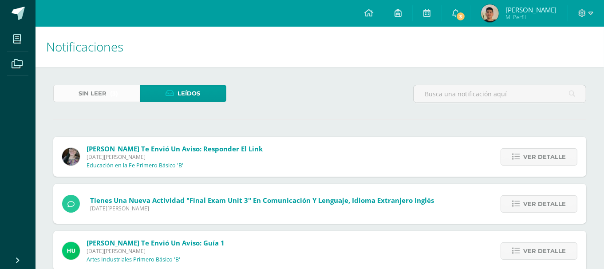
click at [94, 88] on span "Sin leer" at bounding box center [93, 93] width 28 height 16
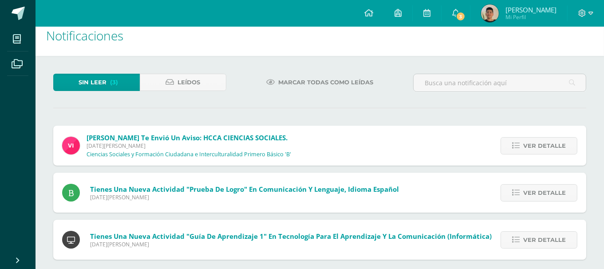
scroll to position [20, 0]
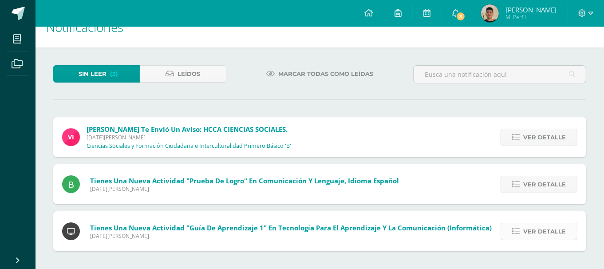
click at [512, 228] on link "Ver detalle" at bounding box center [538, 231] width 77 height 17
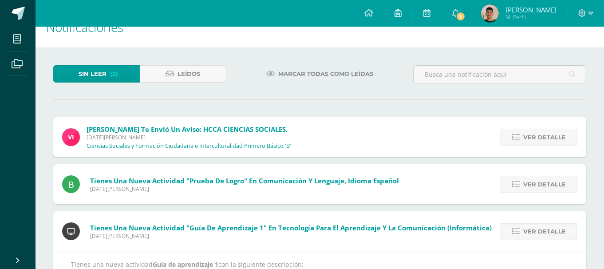
scroll to position [77, 0]
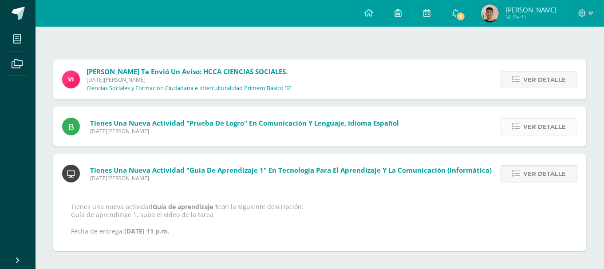
click at [533, 124] on span "Ver detalle" at bounding box center [544, 126] width 43 height 16
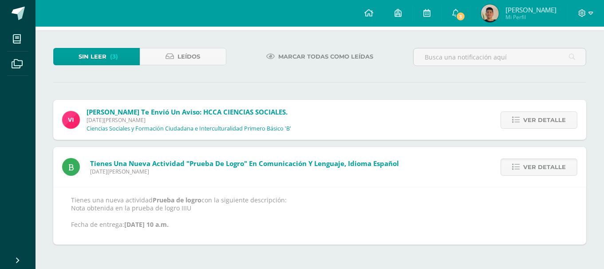
scroll to position [30, 0]
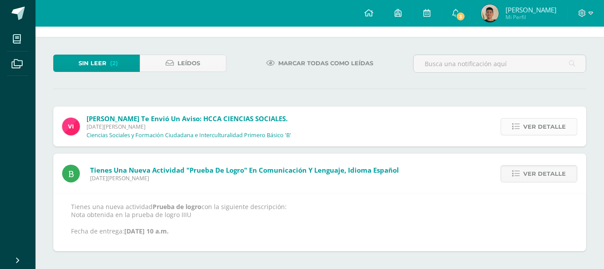
click at [549, 130] on span "Ver detalle" at bounding box center [544, 126] width 43 height 16
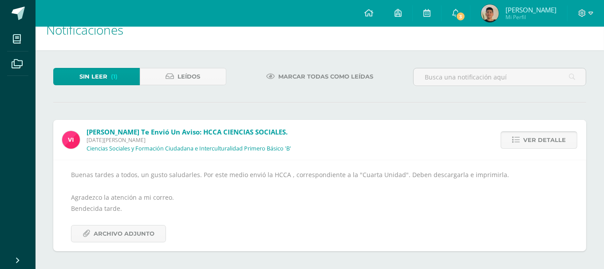
scroll to position [16, 0]
click at [137, 233] on span "Archivo Adjunto" at bounding box center [124, 234] width 61 height 16
click at [303, 81] on span "Marcar todas como leídas" at bounding box center [325, 77] width 95 height 16
click at [381, 14] on link at bounding box center [369, 13] width 30 height 27
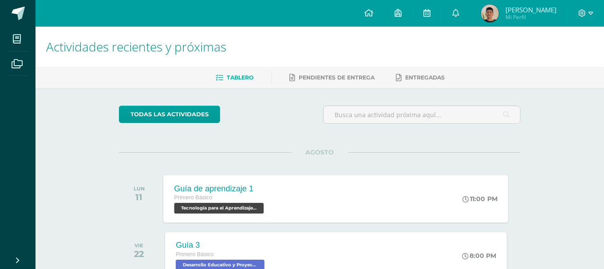
click at [366, 187] on div "Guía de aprendizaje 1 Primero Básico Tecnología para el Aprendizaje y la Comuni…" at bounding box center [336, 198] width 345 height 47
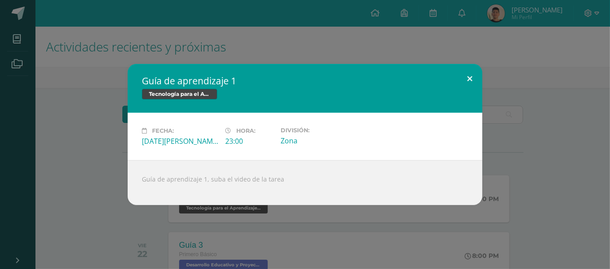
click at [467, 77] on button at bounding box center [469, 79] width 25 height 30
